Goal: Task Accomplishment & Management: Manage account settings

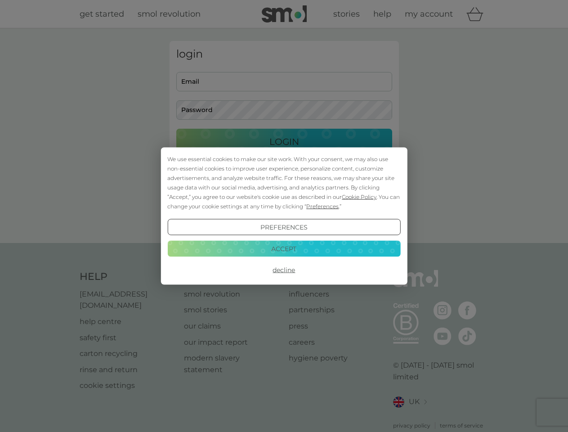
click at [360, 197] on span "Cookie Policy" at bounding box center [359, 197] width 35 height 7
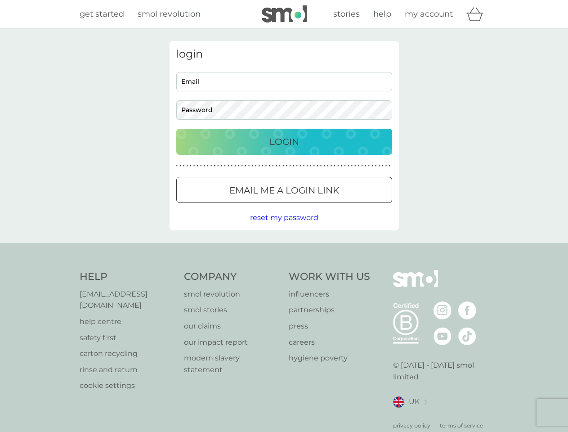
click at [322, 206] on div "login Email Password Login ● ● ● ● ● ● ● ● ● ● ● ● ● ● ● ● ● ● ● ● ● ● ● ● ● ● …" at bounding box center [285, 135] width 230 height 189
click at [284, 227] on div "login Email Password Login ● ● ● ● ● ● ● ● ● ● ● ● ● ● ● ● ● ● ● ● ● ● ● ● ● ● …" at bounding box center [285, 135] width 230 height 189
click at [284, 270] on div "Help [EMAIL_ADDRESS][DOMAIN_NAME] help centre safety first carton recycling rin…" at bounding box center [285, 350] width 410 height 160
click at [284, 248] on div "Help [EMAIL_ADDRESS][DOMAIN_NAME] help centre safety first carton recycling rin…" at bounding box center [284, 350] width 568 height 214
